Goal: Task Accomplishment & Management: Manage account settings

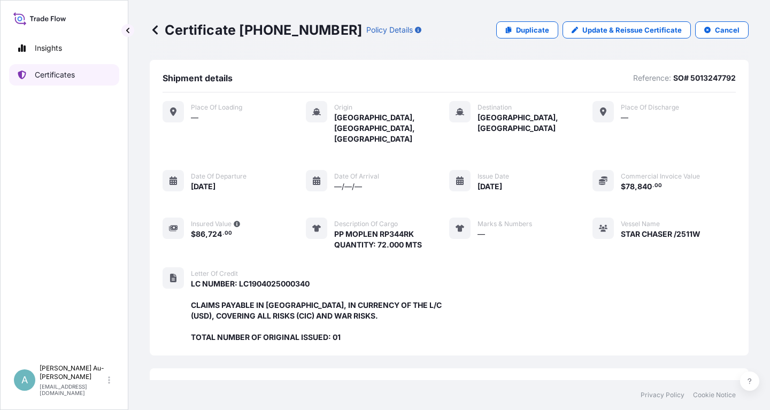
scroll to position [273, 0]
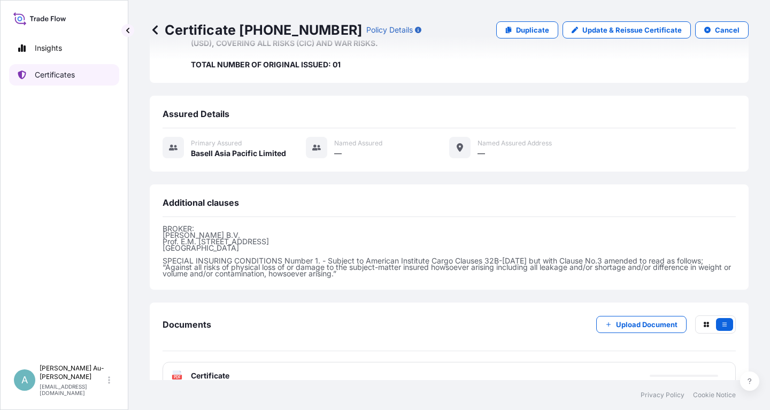
click at [60, 83] on link "Certificates" at bounding box center [64, 74] width 110 height 21
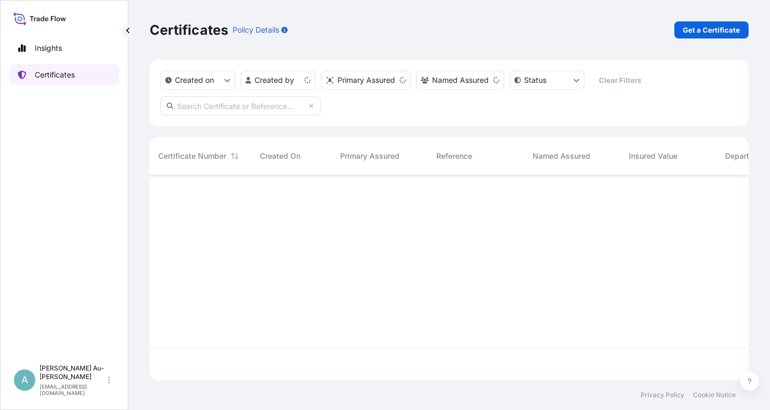
scroll to position [211, 599]
click at [194, 110] on input "text" at bounding box center [240, 105] width 160 height 19
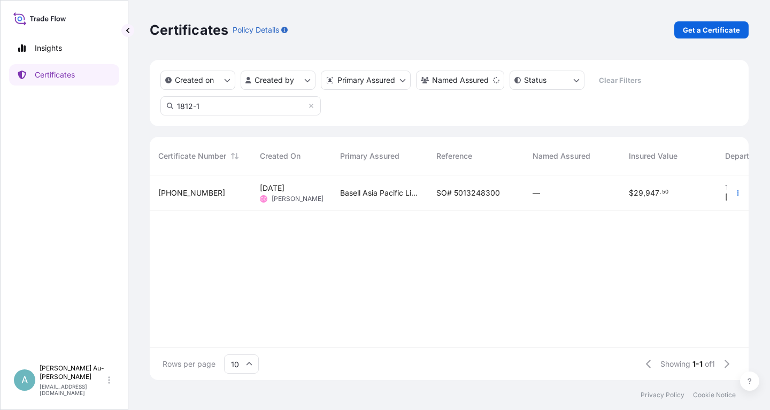
type input "1812-1"
click at [449, 198] on span "SO# 5013248300" at bounding box center [468, 193] width 64 height 11
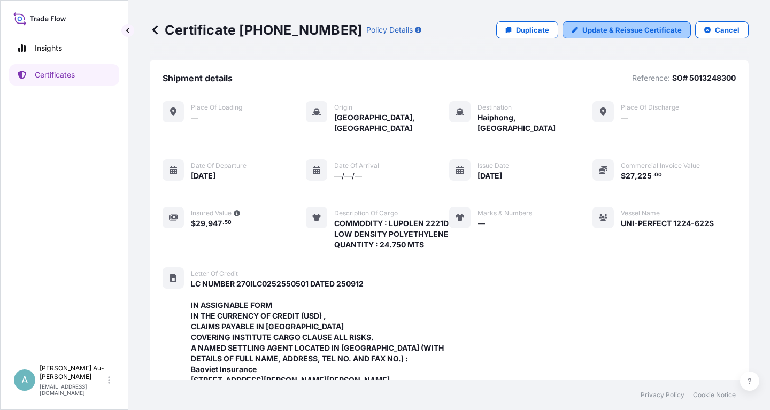
click at [611, 28] on p "Update & Reissue Certificate" at bounding box center [631, 30] width 99 height 11
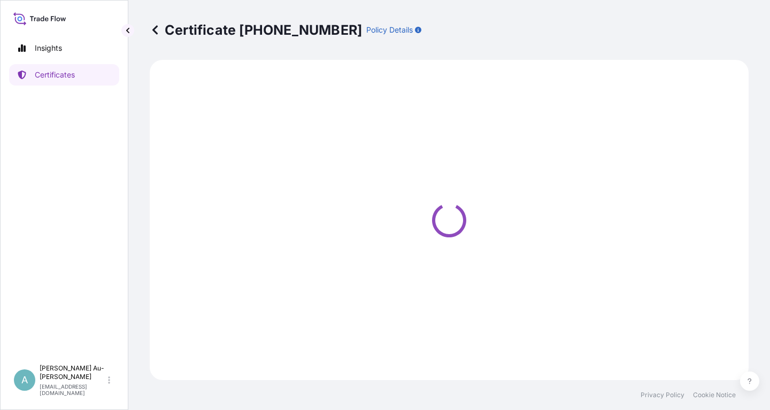
select select "Sea"
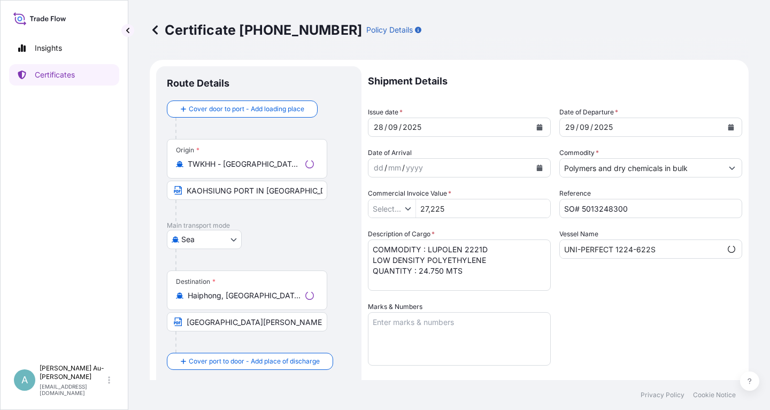
type input "$ USD"
select select "32034"
click at [535, 126] on button "Calendar" at bounding box center [539, 127] width 17 height 17
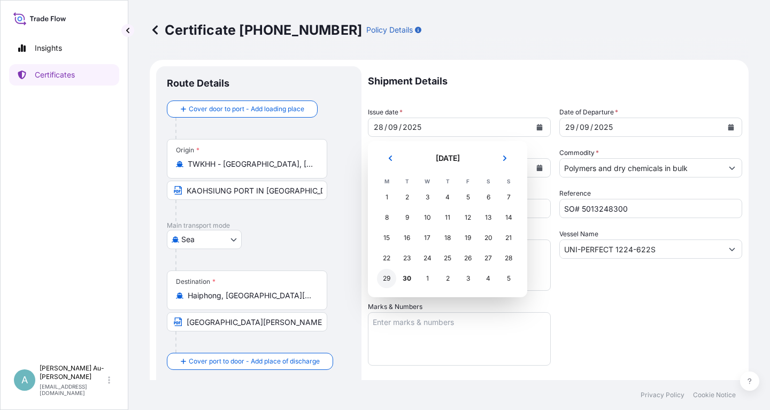
click at [383, 279] on div "29" at bounding box center [386, 278] width 19 height 19
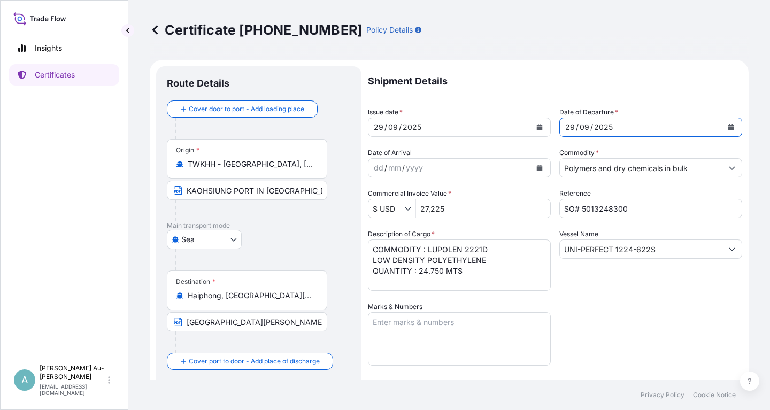
click at [735, 128] on button "Calendar" at bounding box center [730, 127] width 17 height 17
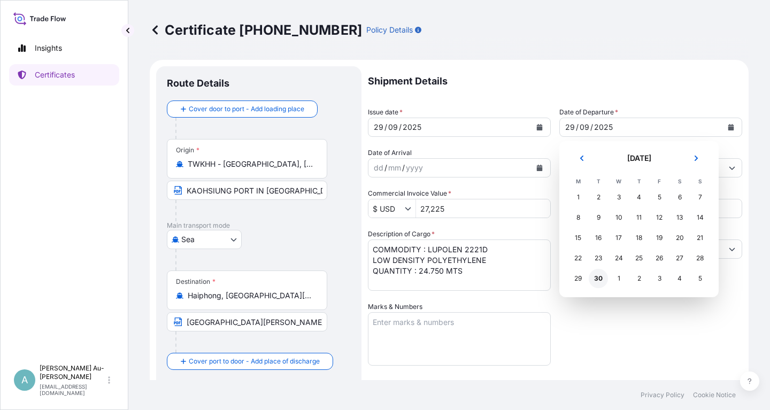
click at [596, 280] on div "30" at bounding box center [598, 278] width 19 height 19
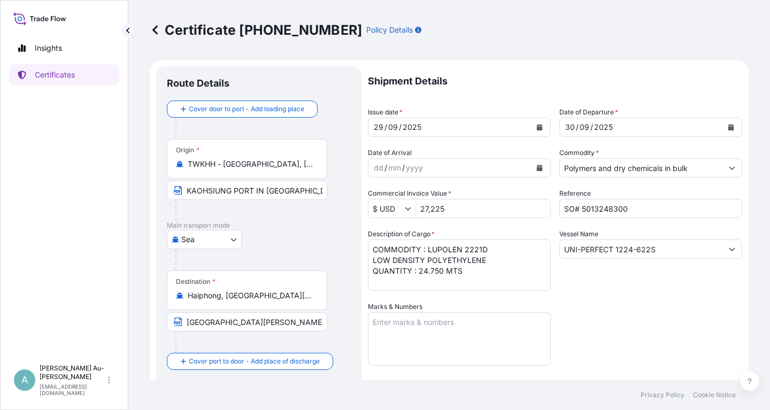
drag, startPoint x: 600, startPoint y: 337, endPoint x: 615, endPoint y: 328, distance: 17.8
click at [604, 335] on div "Shipment Details Issue date * [DATE] Date of Departure * [DATE] Date of Arrival…" at bounding box center [555, 341] width 374 height 550
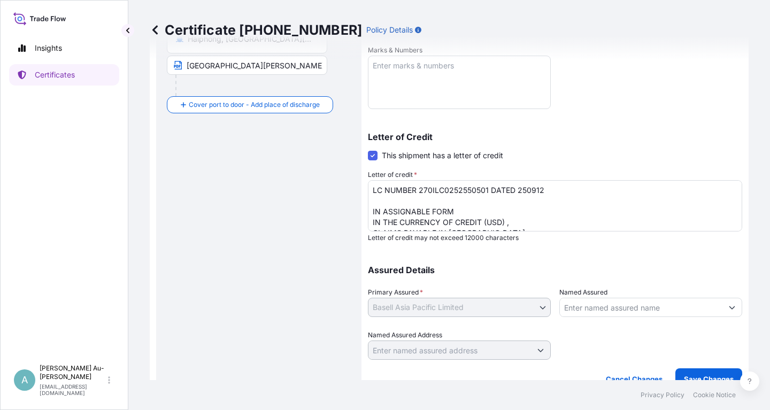
scroll to position [266, 0]
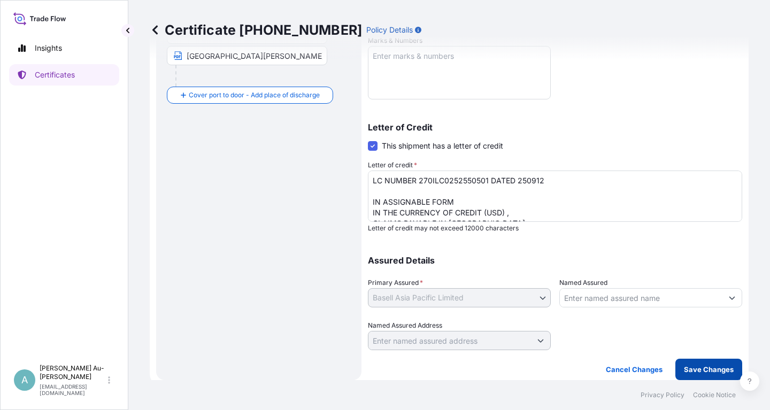
click at [699, 368] on p "Save Changes" at bounding box center [709, 369] width 50 height 11
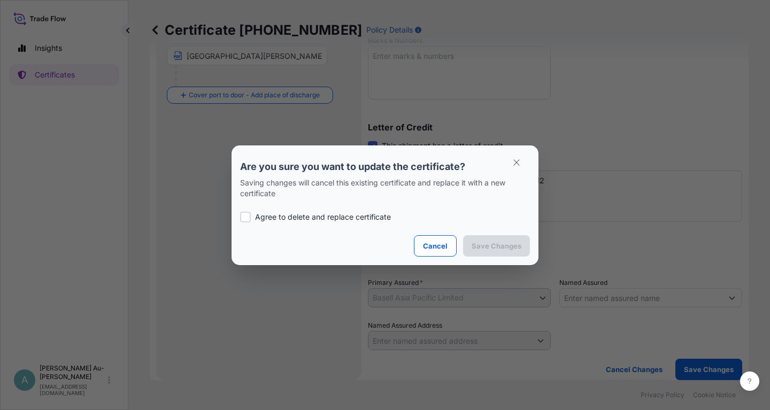
click at [258, 211] on div "Agree to delete and replace certificate" at bounding box center [385, 217] width 290 height 36
click at [263, 215] on p "Agree to delete and replace certificate" at bounding box center [323, 217] width 136 height 11
checkbox input "true"
click at [471, 245] on button "Save Changes" at bounding box center [496, 245] width 67 height 21
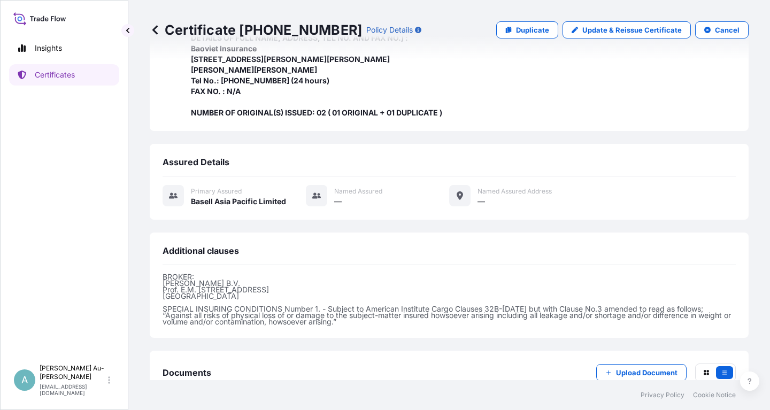
scroll to position [380, 0]
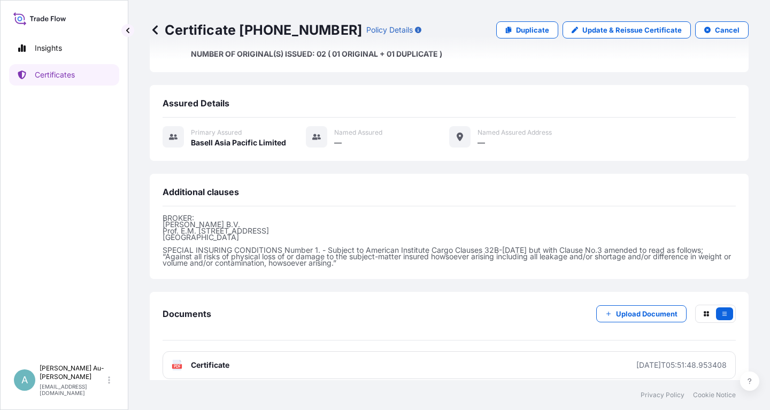
click at [284, 351] on link "PDF Certificate [DATE]T05:51:48.953408" at bounding box center [449, 365] width 573 height 28
